Goal: Task Accomplishment & Management: Use online tool/utility

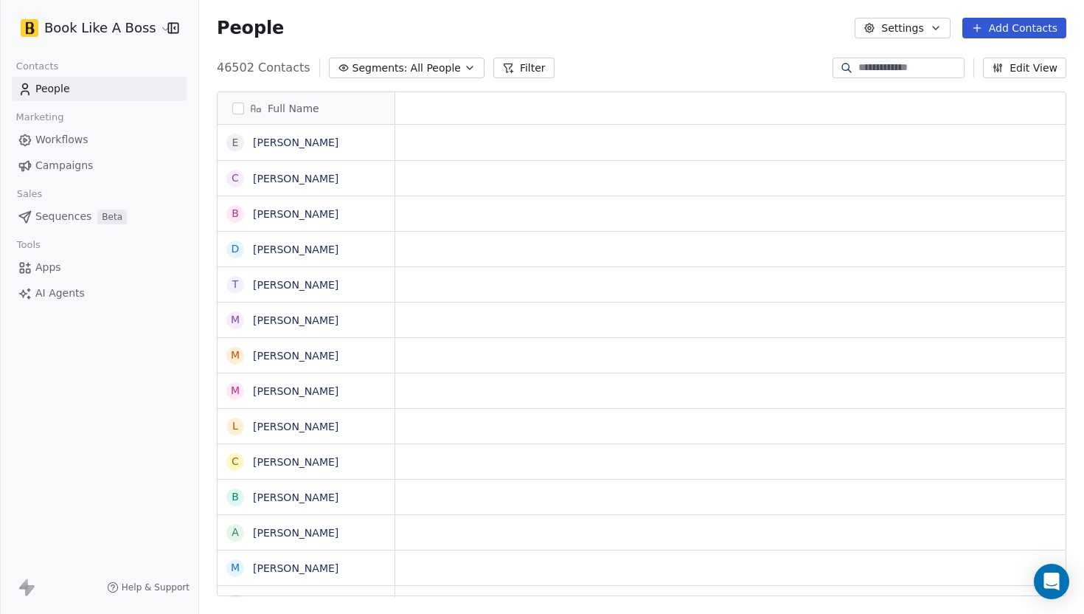
scroll to position [1, 1]
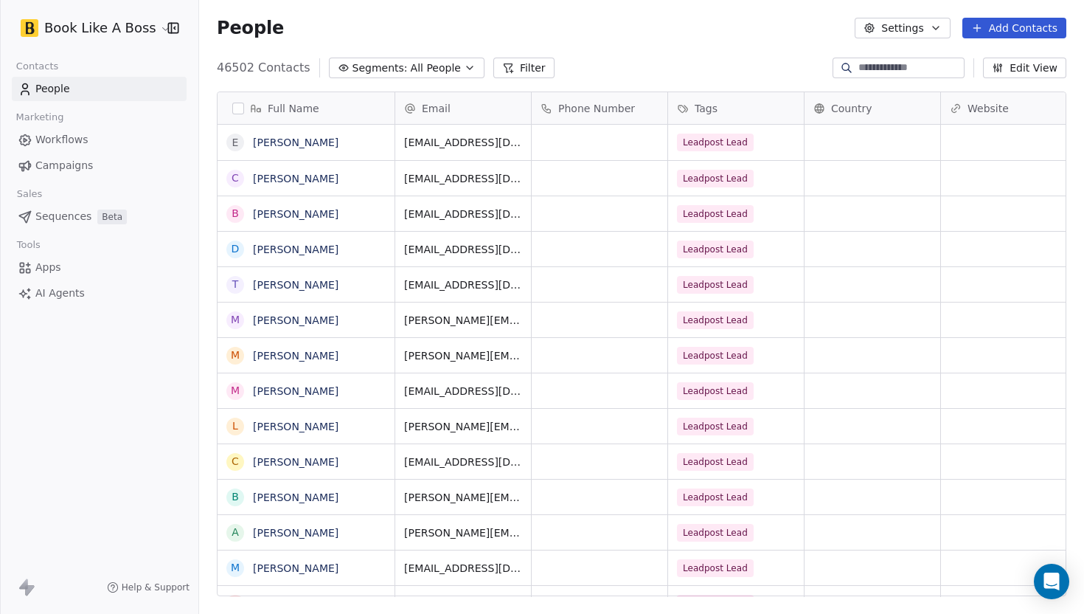
click at [988, 21] on button "Add Contacts" at bounding box center [1015, 28] width 104 height 21
click at [964, 83] on div "Import from CSV" at bounding box center [1010, 83] width 119 height 15
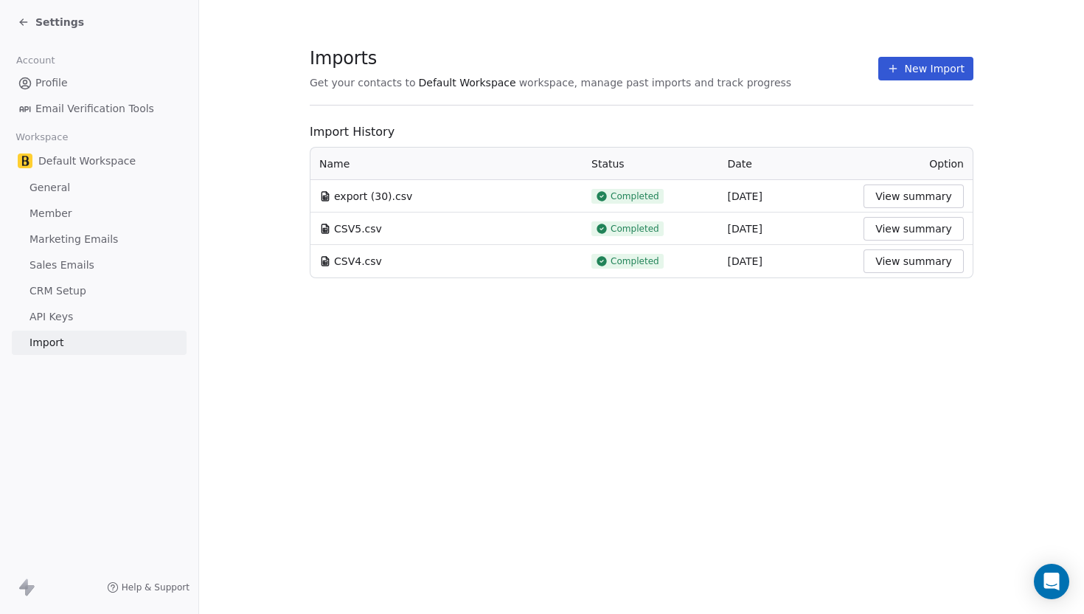
click at [881, 66] on div "New Import" at bounding box center [926, 69] width 95 height 24
click at [893, 66] on icon at bounding box center [893, 69] width 12 height 12
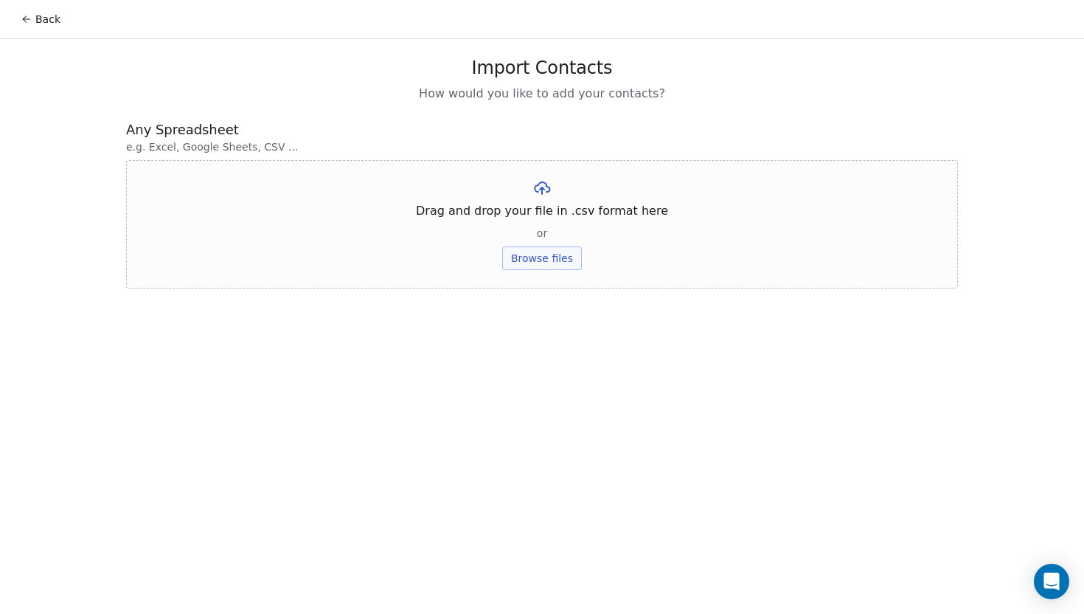
click at [539, 268] on button "Browse files" at bounding box center [542, 258] width 80 height 24
click at [544, 218] on button "Upload" at bounding box center [542, 217] width 54 height 24
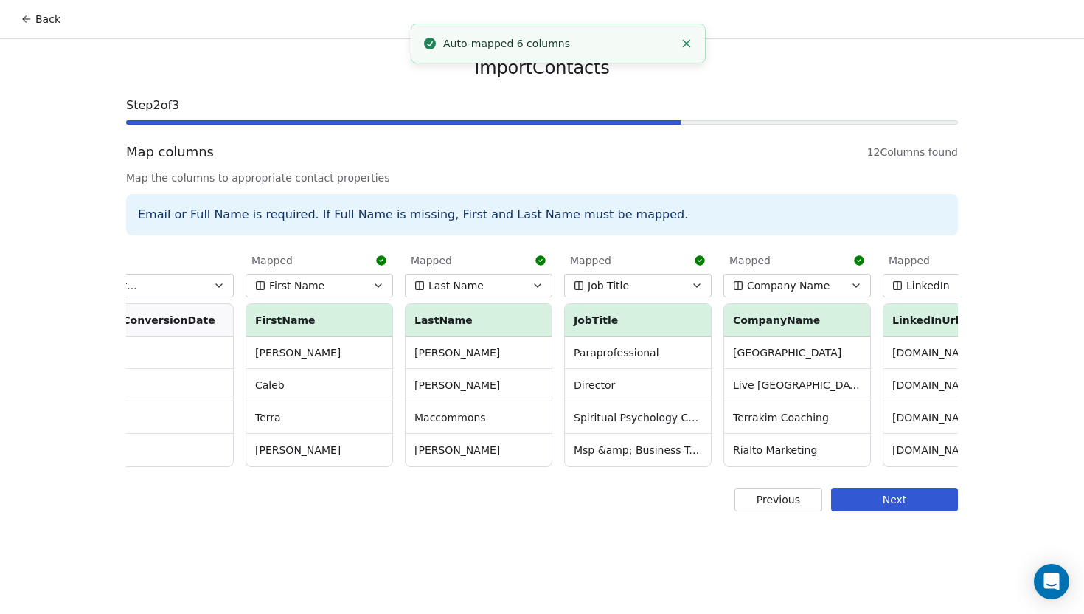
scroll to position [0, 686]
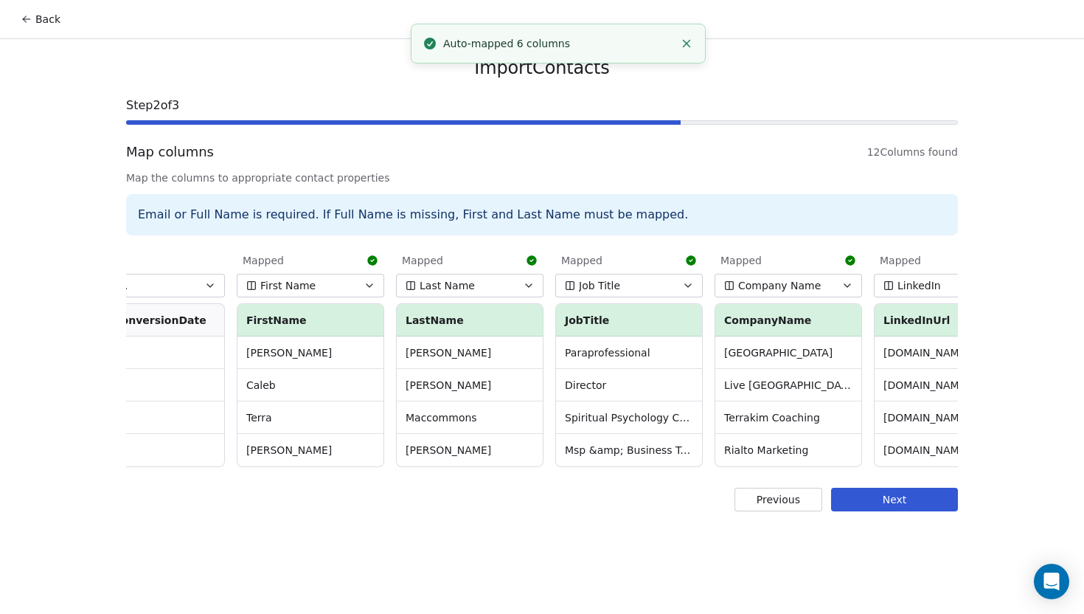
click at [651, 291] on button "Job Title" at bounding box center [629, 286] width 148 height 24
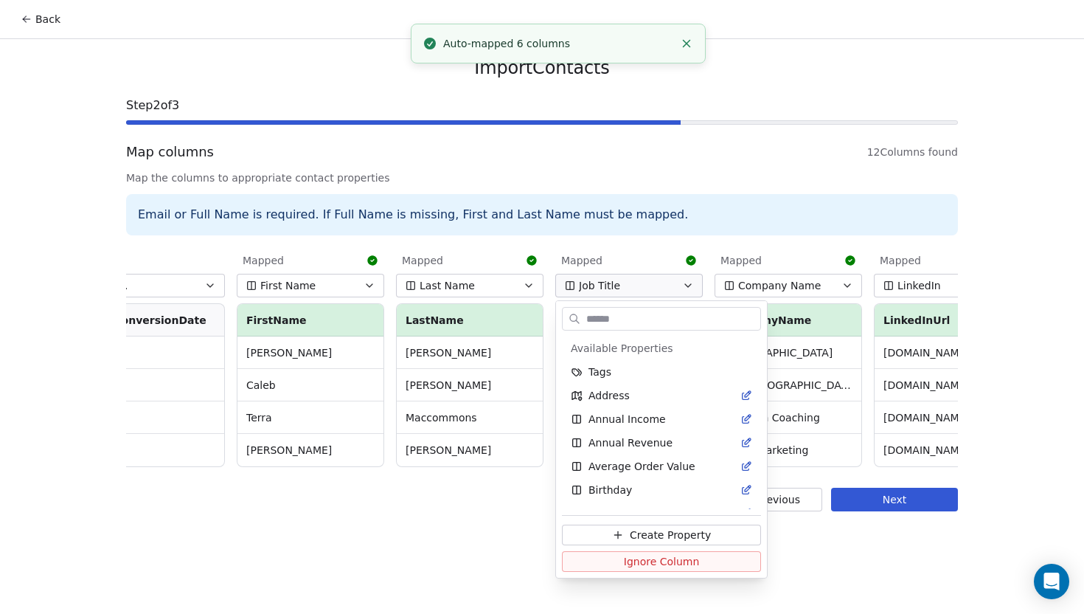
scroll to position [370, 0]
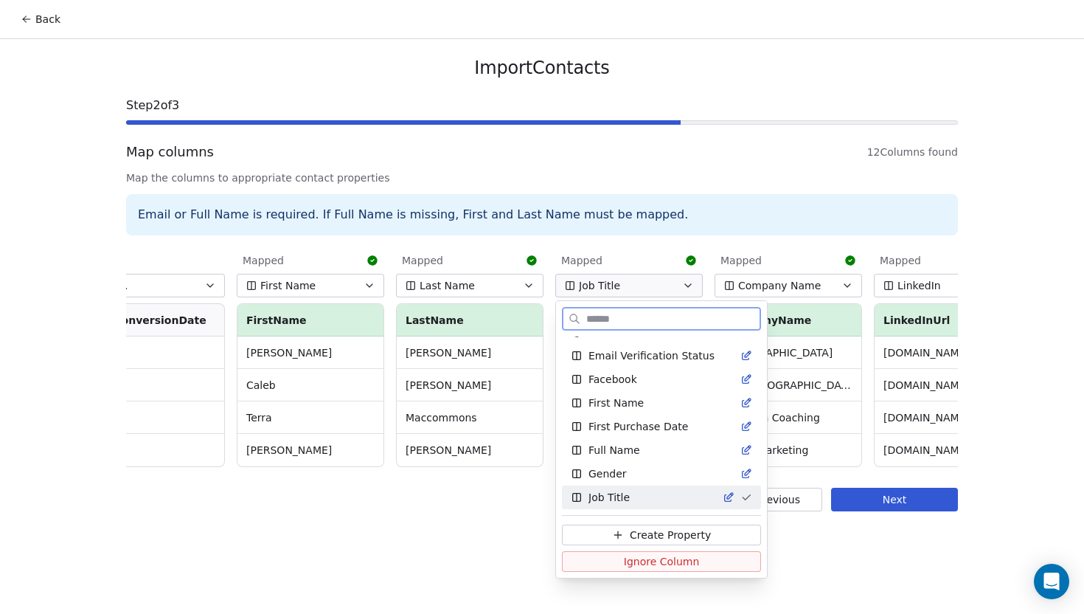
click at [631, 565] on span "Ignore Column" at bounding box center [662, 561] width 76 height 15
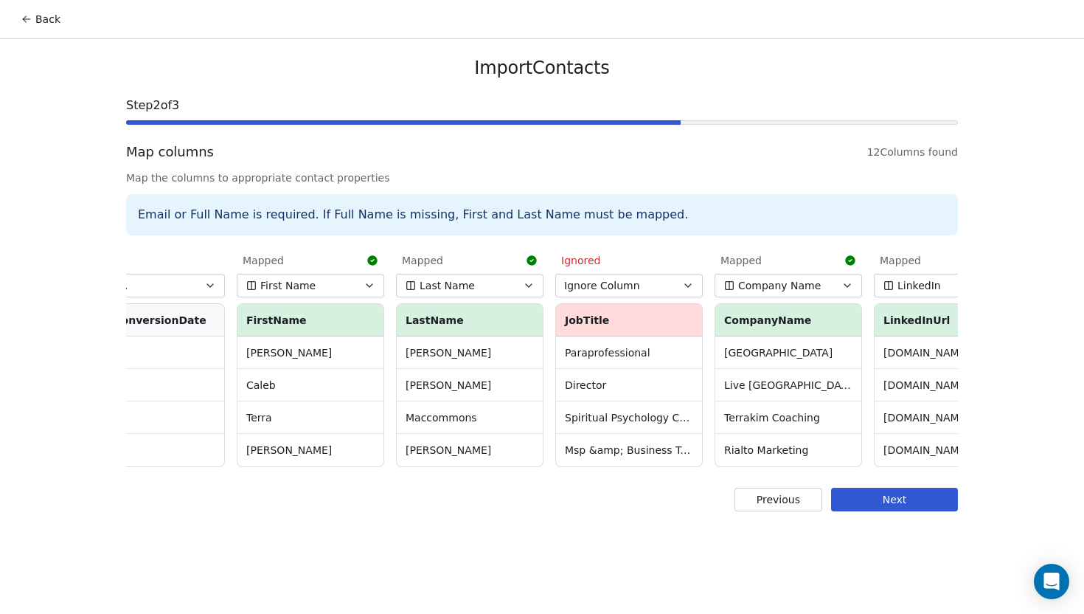
click at [797, 288] on span "Company Name" at bounding box center [779, 285] width 83 height 15
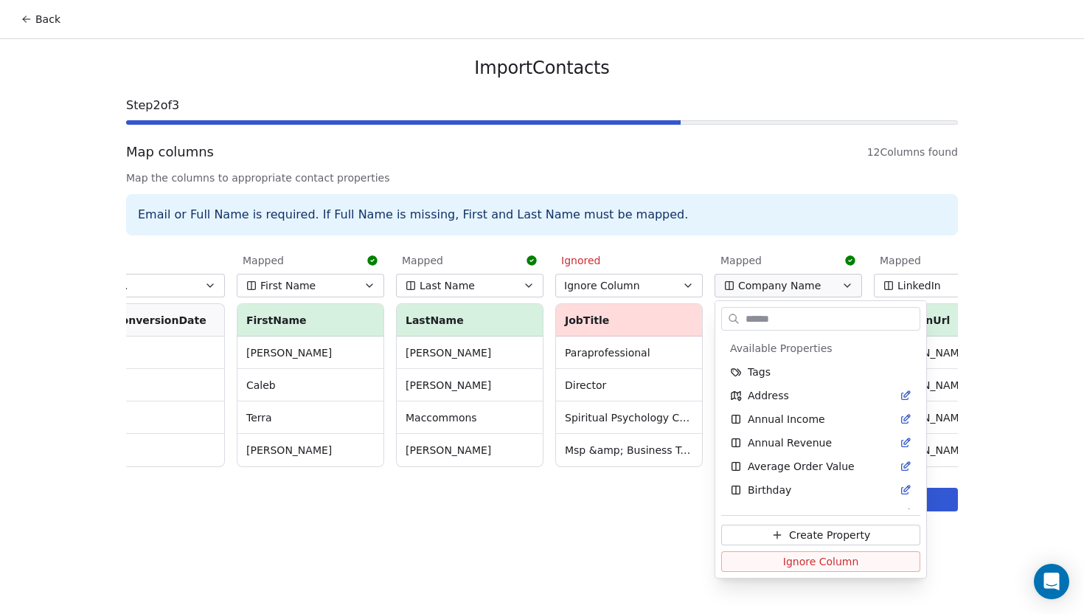
scroll to position [40, 0]
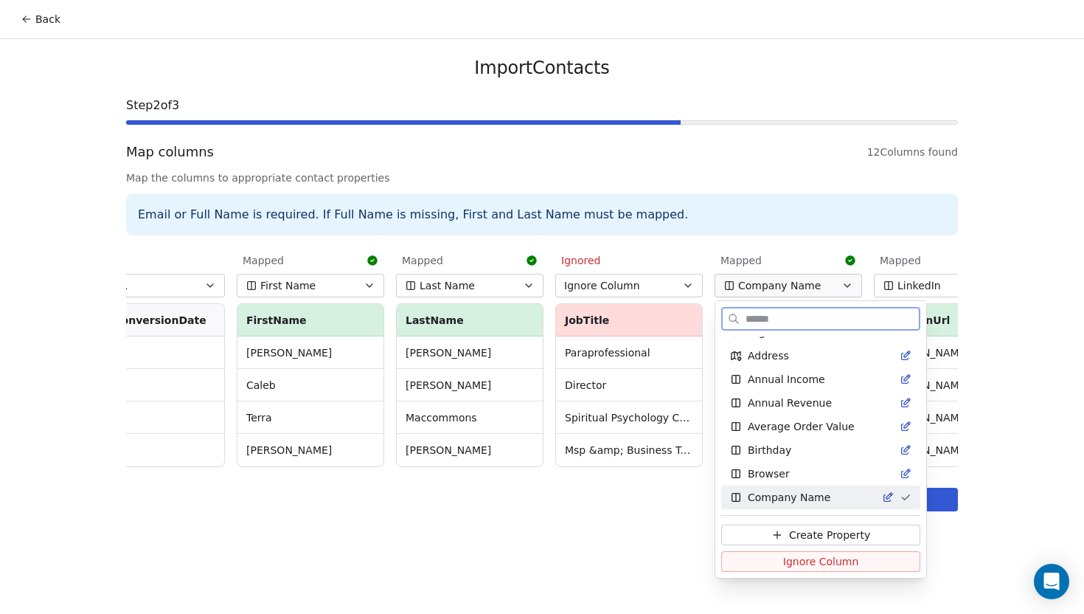
click at [761, 563] on button "Ignore Column" at bounding box center [820, 561] width 199 height 21
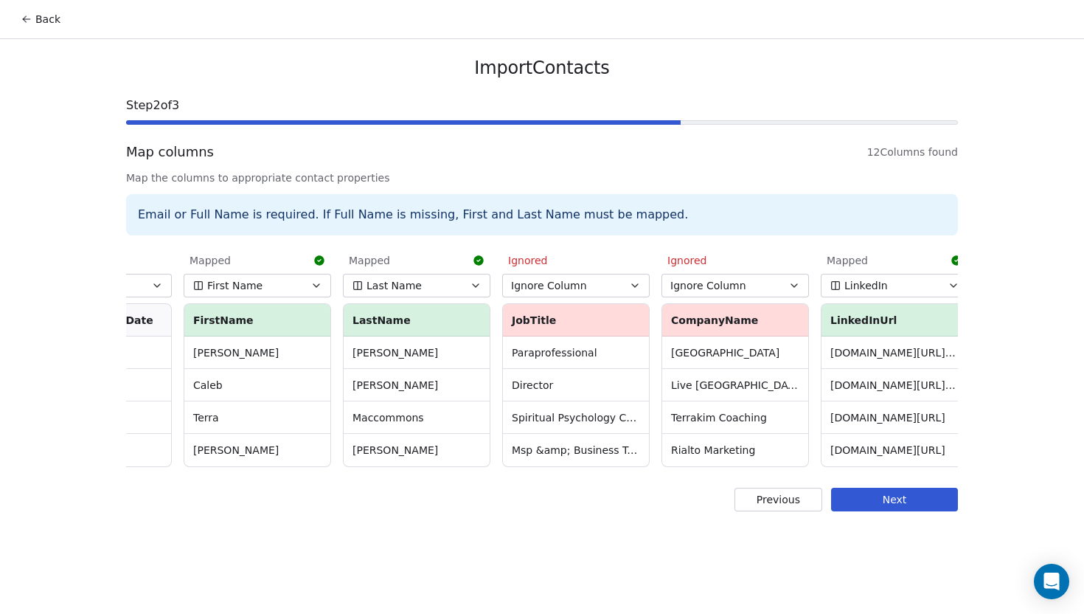
scroll to position [0, 854]
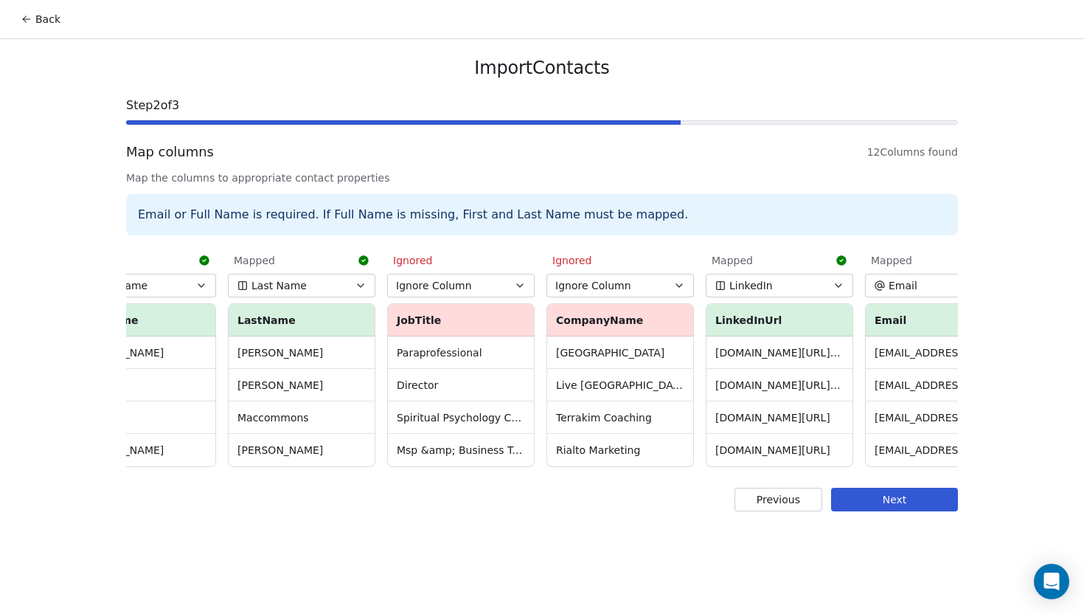
click at [846, 291] on button "LinkedIn" at bounding box center [780, 286] width 148 height 24
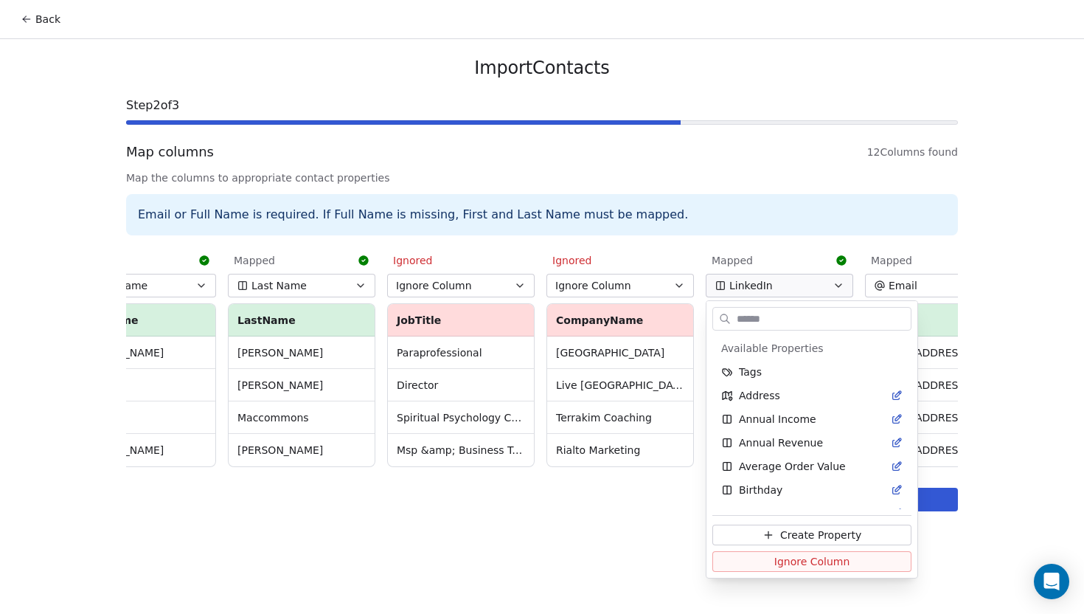
scroll to position [512, 0]
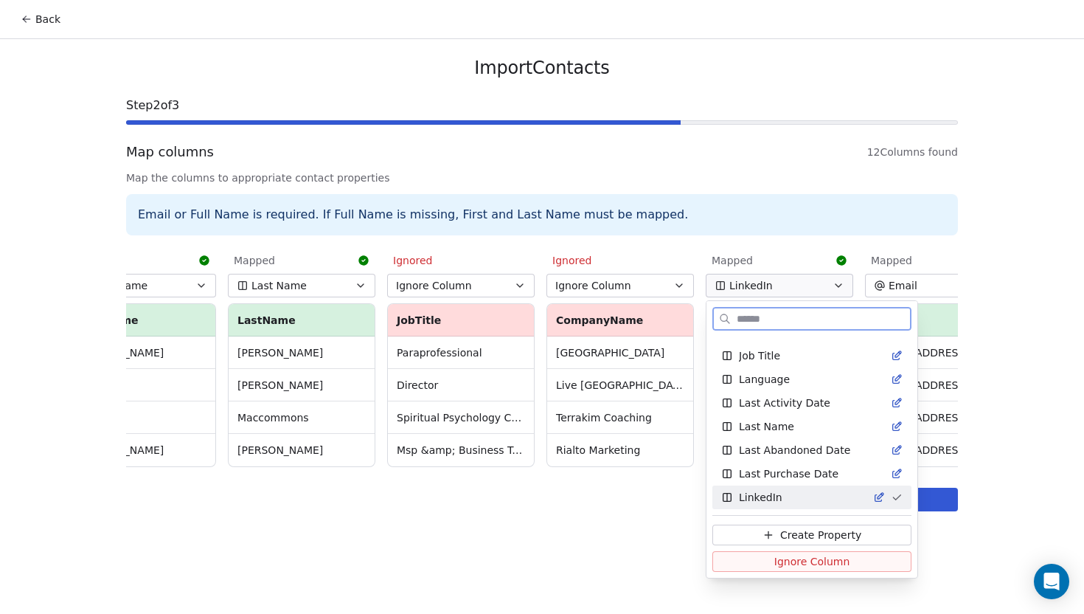
click at [776, 564] on span "Ignore Column" at bounding box center [813, 561] width 76 height 15
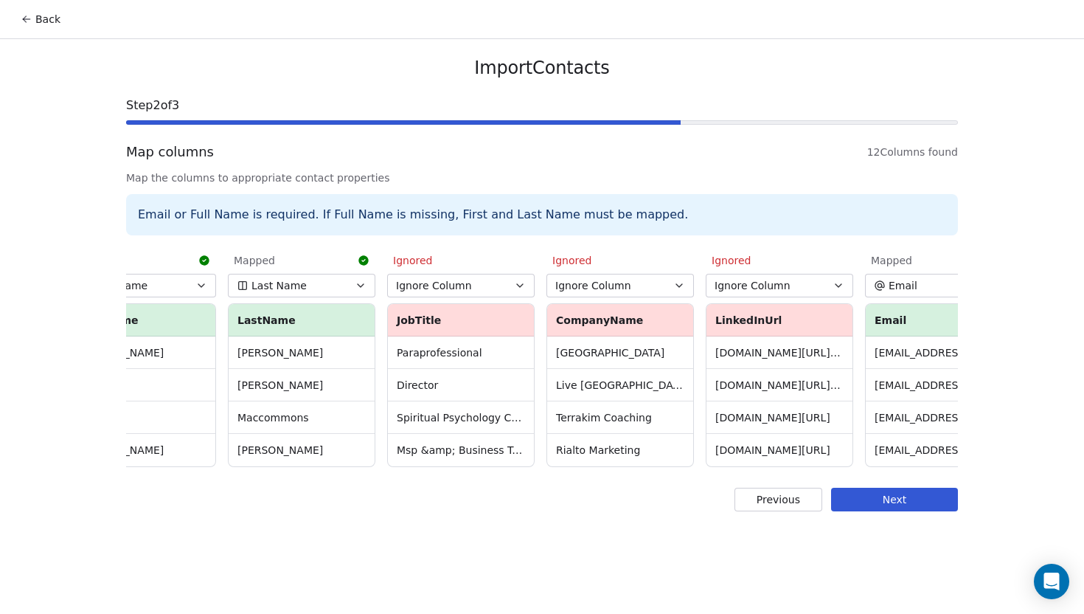
click at [584, 278] on span "Ignore Column" at bounding box center [593, 285] width 76 height 15
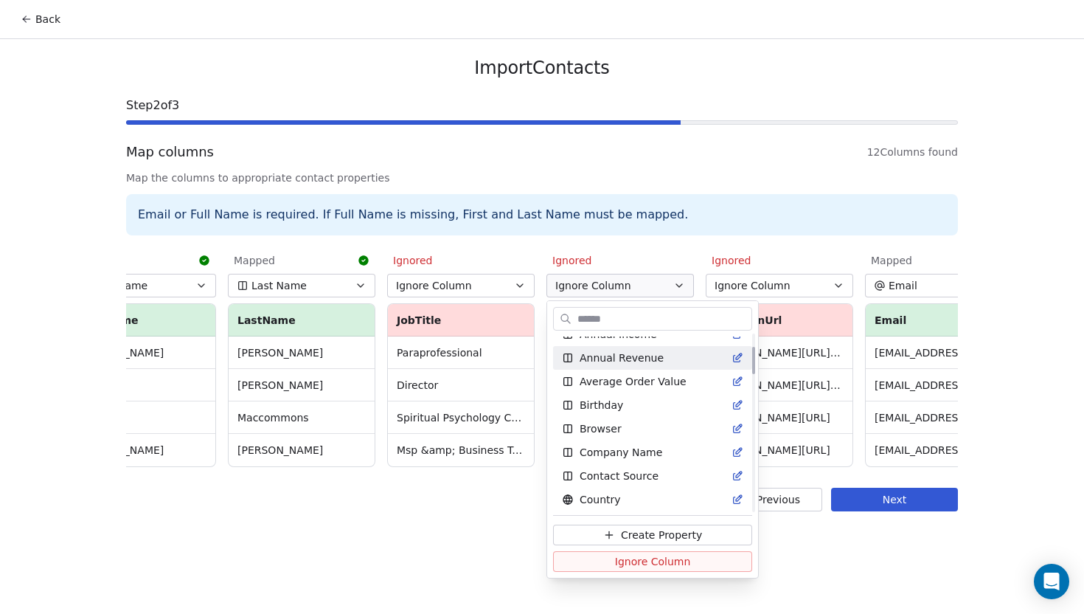
scroll to position [86, 0]
click at [605, 446] on span "Company Name" at bounding box center [621, 451] width 83 height 15
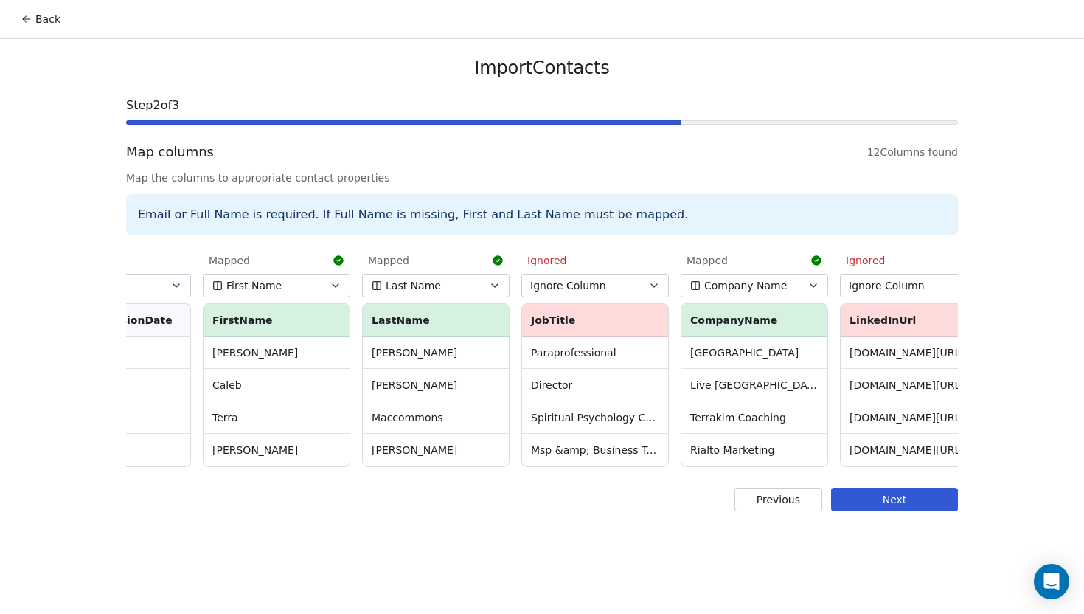
scroll to position [0, 657]
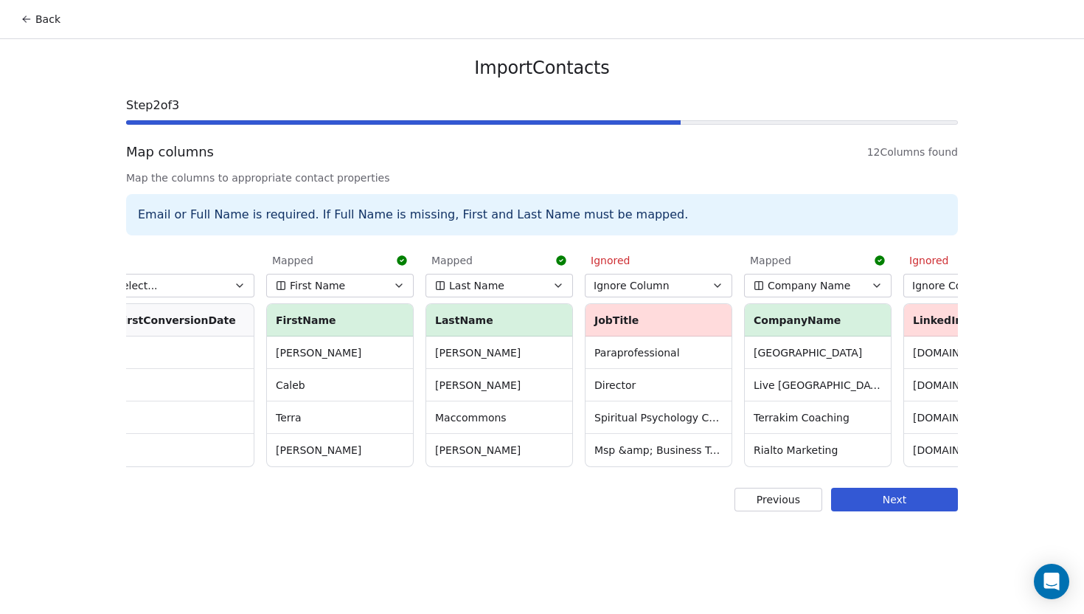
click at [873, 510] on button "Next" at bounding box center [894, 500] width 127 height 24
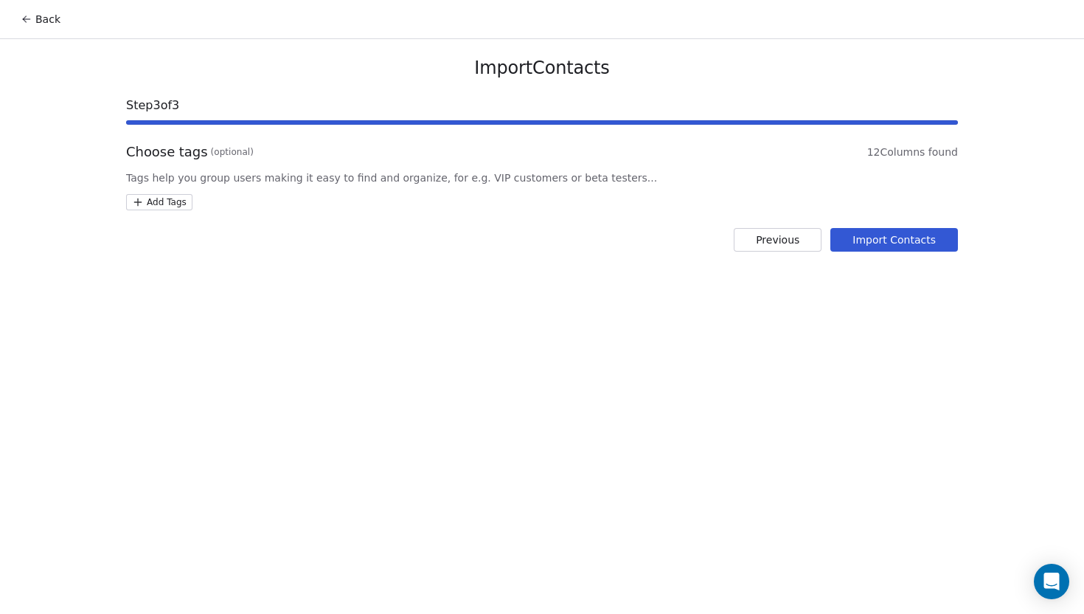
click at [176, 208] on html "Back Import Contacts Step 3 of 3 Choose tags (optional) 12 Columns found Tags h…" at bounding box center [542, 307] width 1084 height 614
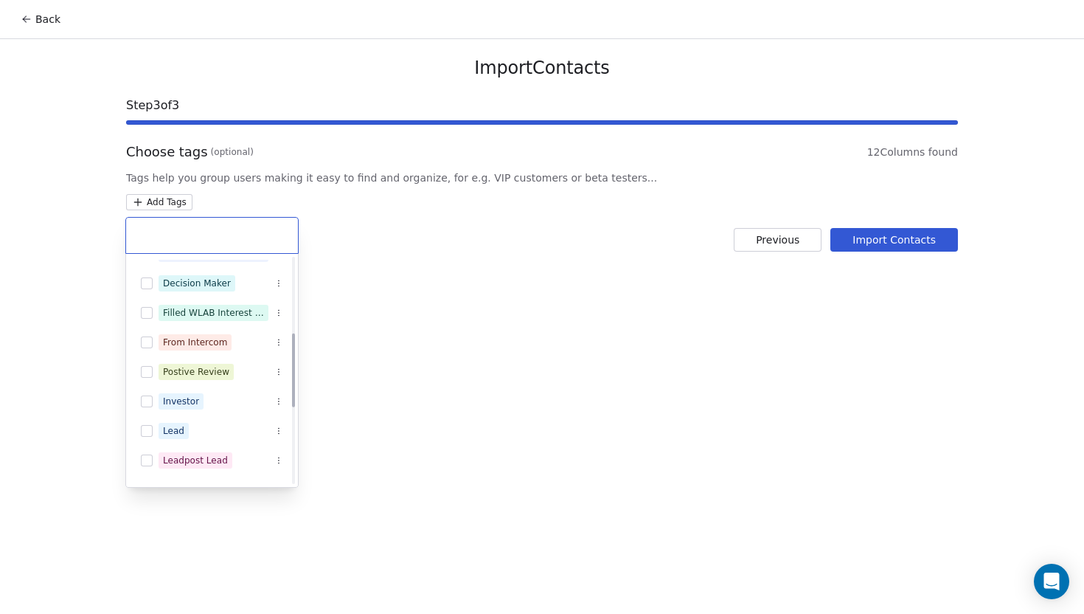
scroll to position [229, 0]
click at [146, 454] on button "Suggestions" at bounding box center [147, 458] width 12 height 12
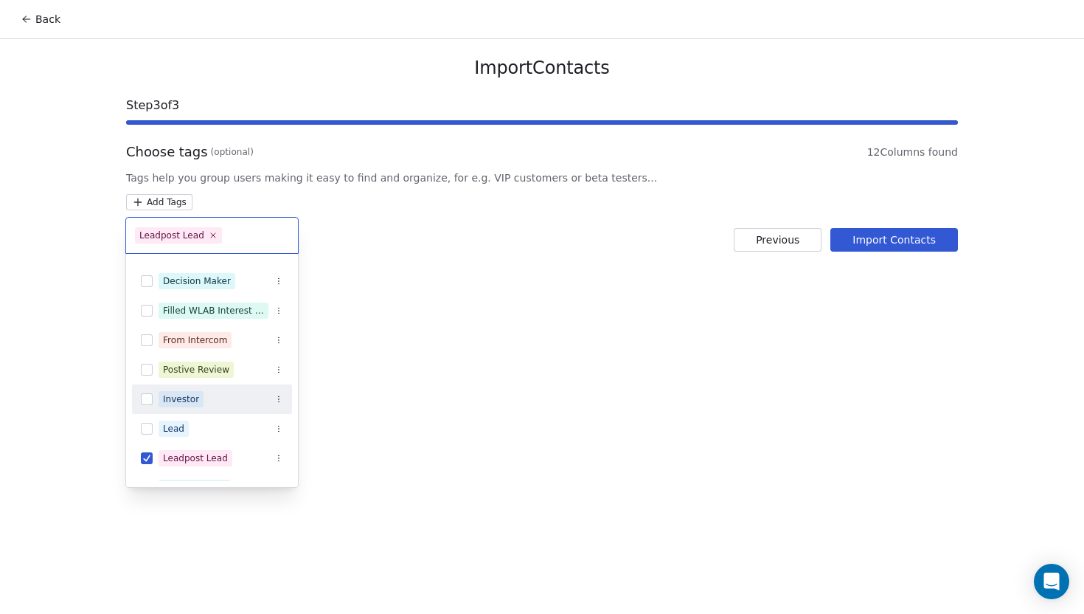
click at [437, 322] on html "Back Import Contacts Step 3 of 3 Choose tags (optional) 12 Columns found Tags h…" at bounding box center [542, 307] width 1084 height 614
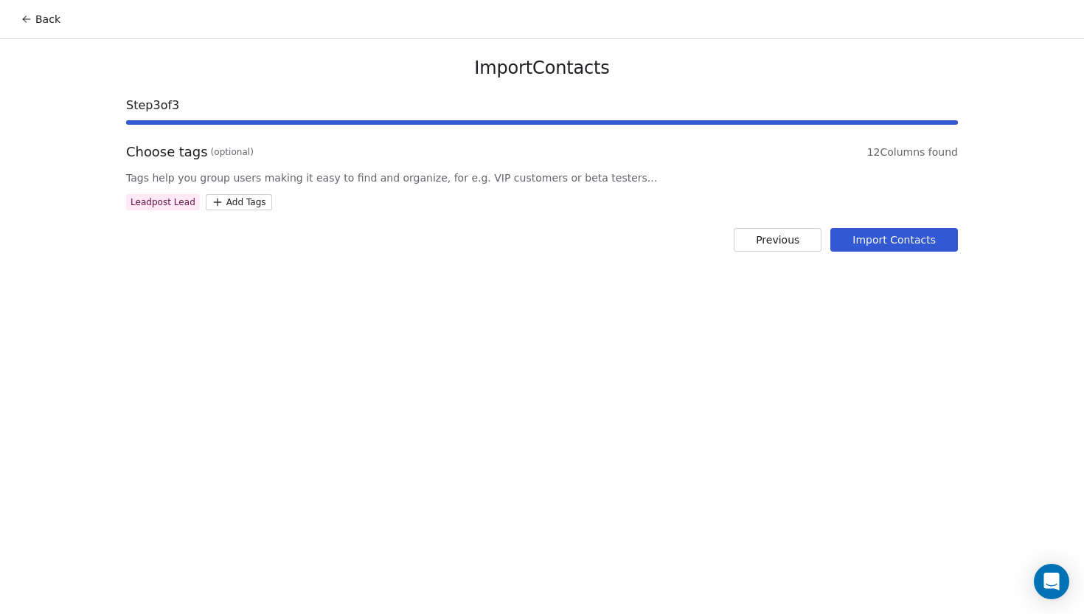
click at [941, 242] on button "Import Contacts" at bounding box center [895, 240] width 128 height 24
